Goal: Transaction & Acquisition: Purchase product/service

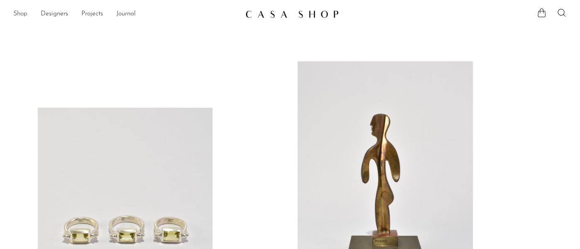
click at [20, 15] on link "Shop" at bounding box center [20, 14] width 14 height 11
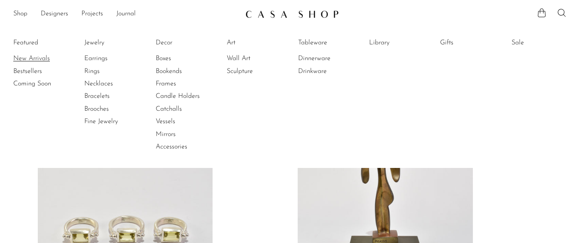
click at [26, 57] on link "New Arrivals" at bounding box center [44, 58] width 62 height 9
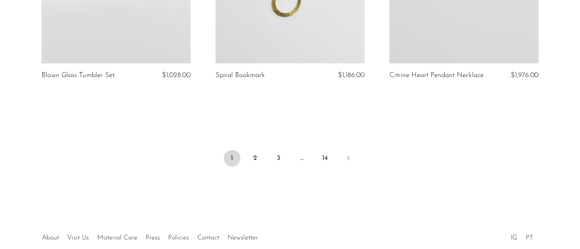
scroll to position [2953, 0]
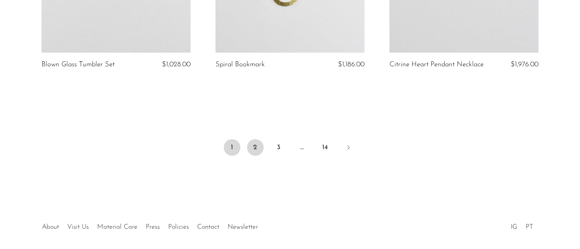
click at [256, 139] on link "2" at bounding box center [255, 147] width 17 height 17
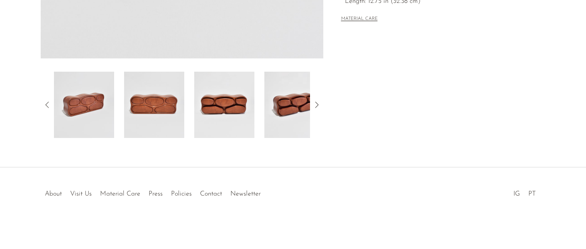
scroll to position [286, 0]
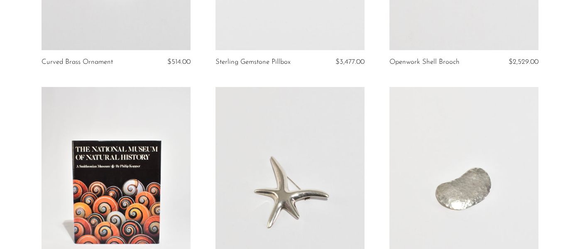
scroll to position [1579, 0]
